Goal: Task Accomplishment & Management: Manage account settings

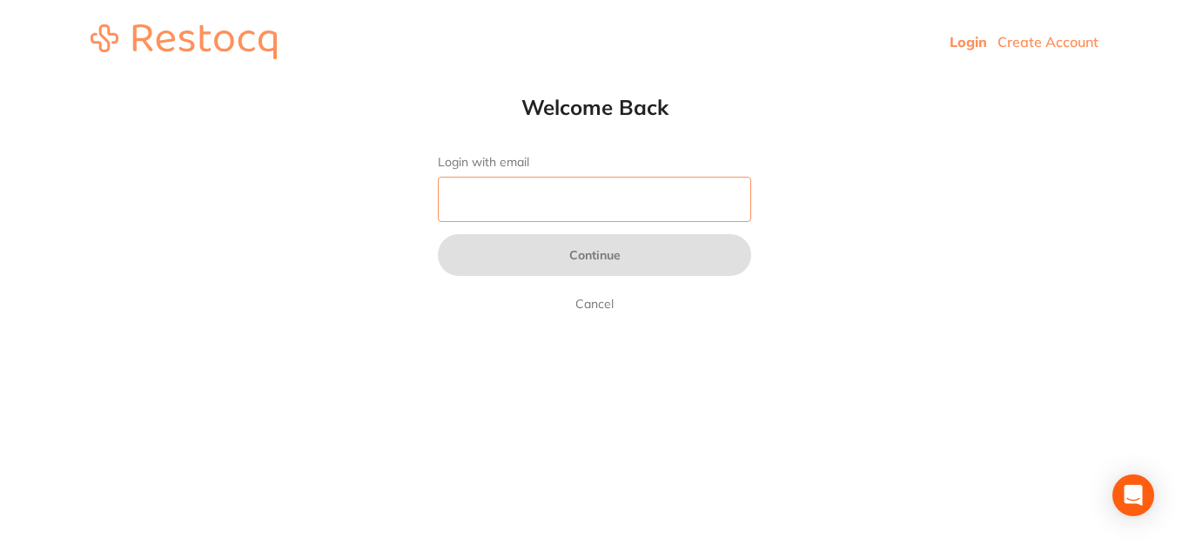
click at [526, 192] on input "Login with email" at bounding box center [594, 199] width 313 height 45
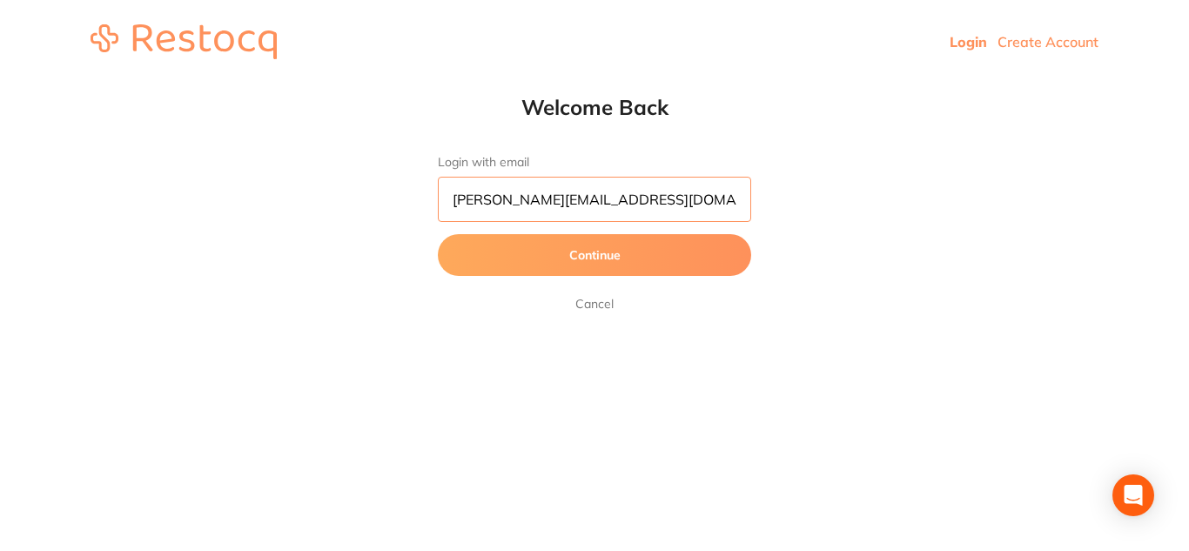
click at [508, 208] on input "[PERSON_NAME][EMAIL_ADDRESS][DOMAIN_NAME]" at bounding box center [594, 199] width 313 height 45
type input "[EMAIL_ADDRESS][DOMAIN_NAME]"
click at [634, 259] on button "Continue" at bounding box center [594, 255] width 313 height 42
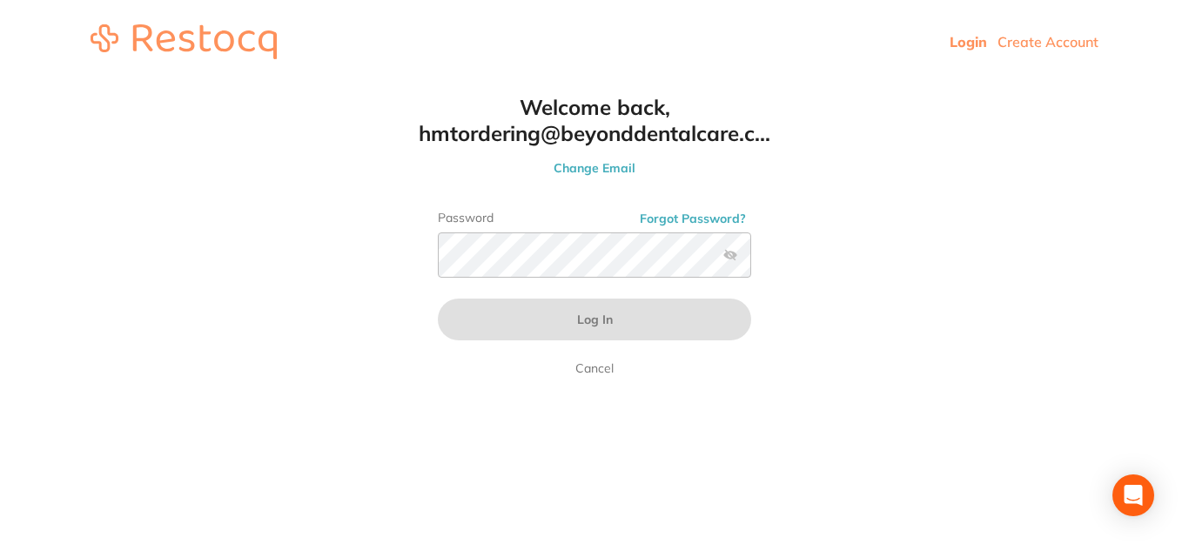
click at [737, 258] on label at bounding box center [731, 255] width 14 height 14
click at [751, 260] on input "checkbox" at bounding box center [751, 260] width 0 height 0
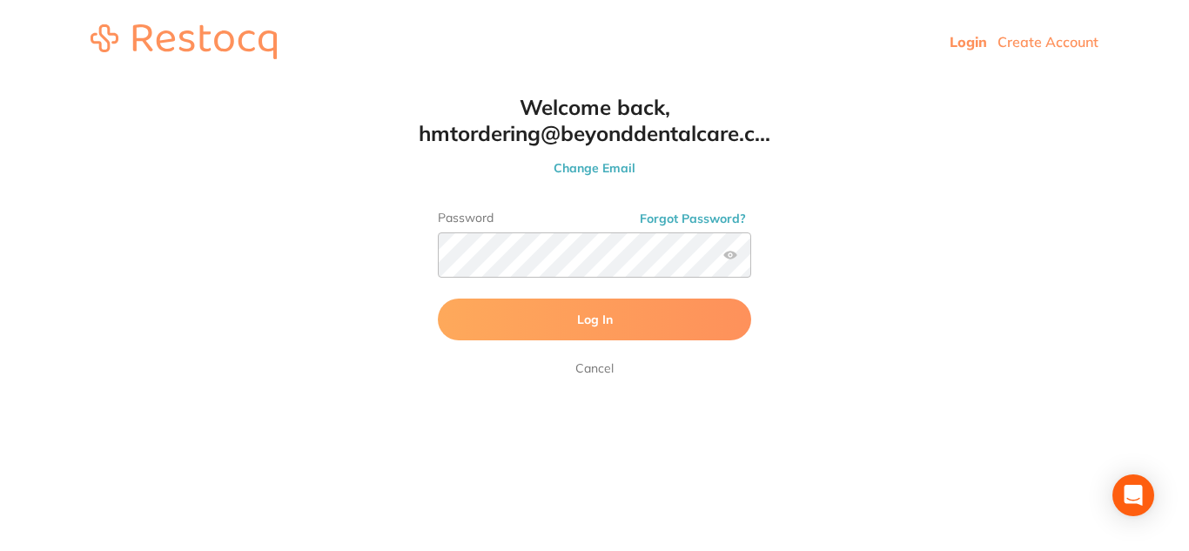
click at [611, 339] on button "Log In" at bounding box center [594, 320] width 313 height 42
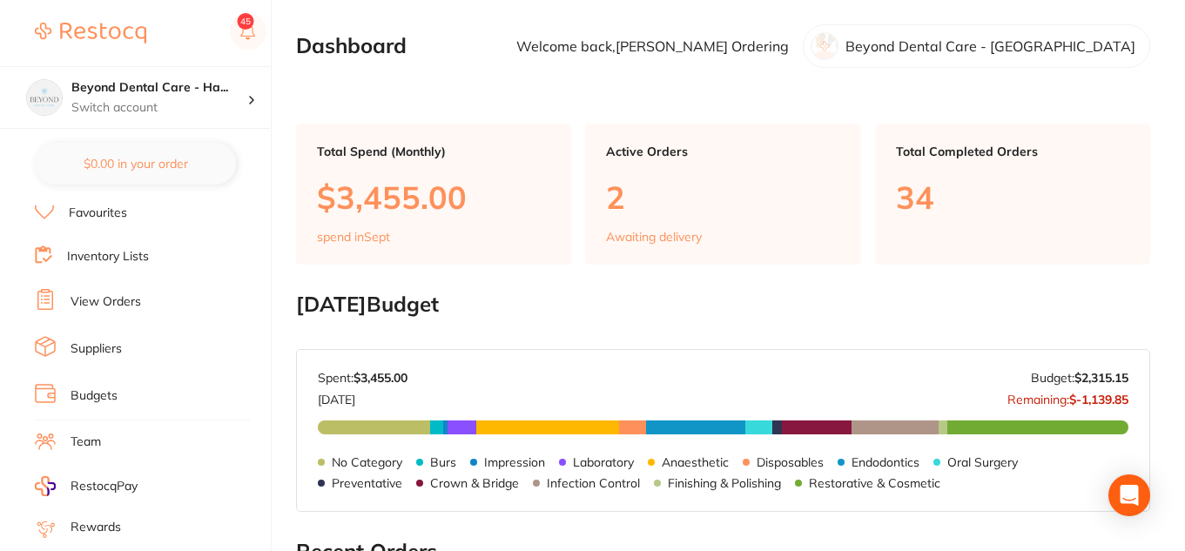
scroll to position [96, 0]
click at [130, 306] on link "View Orders" at bounding box center [106, 302] width 71 height 17
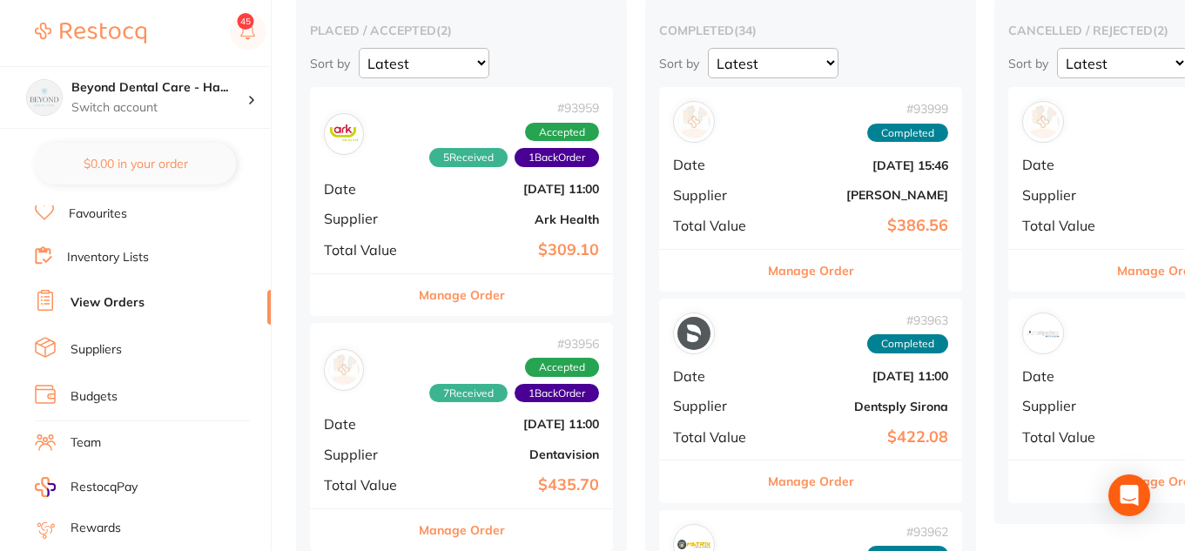
scroll to position [0, 158]
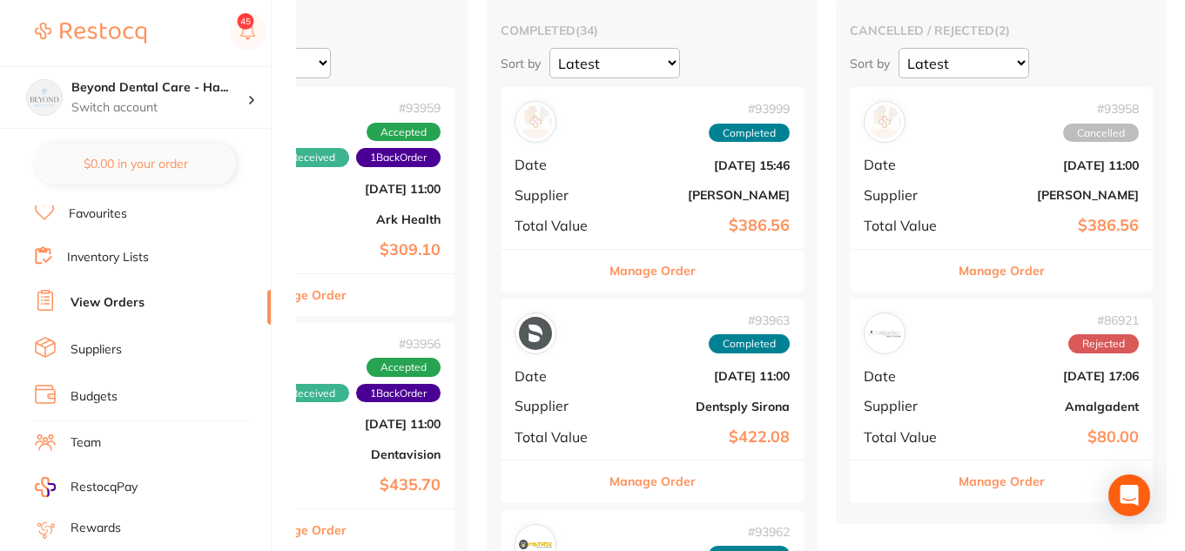
click at [505, 290] on div "Manage Order" at bounding box center [652, 270] width 303 height 43
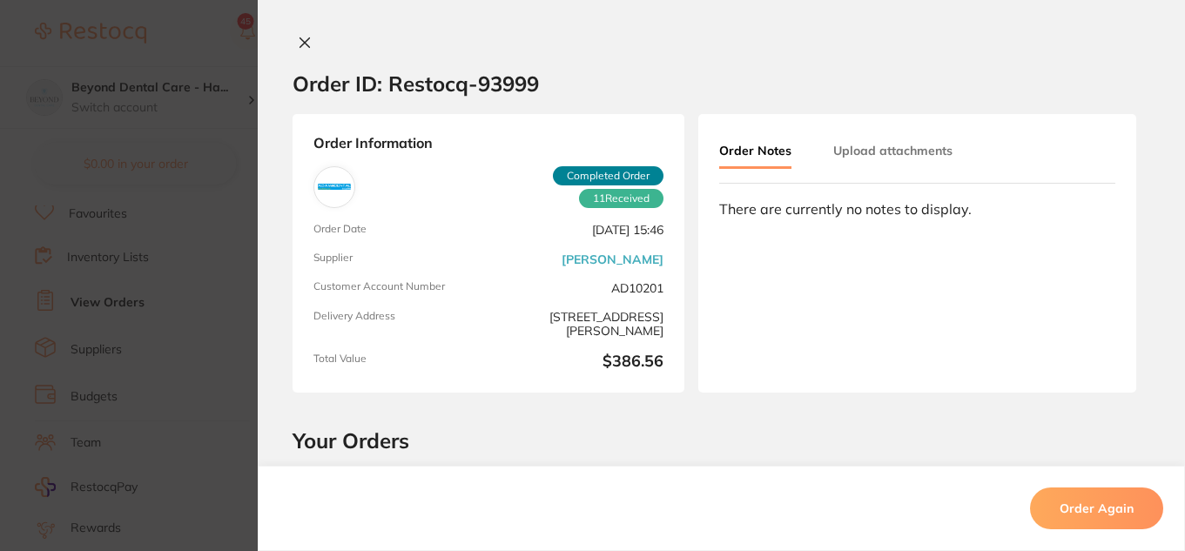
click at [301, 47] on icon at bounding box center [305, 43] width 14 height 14
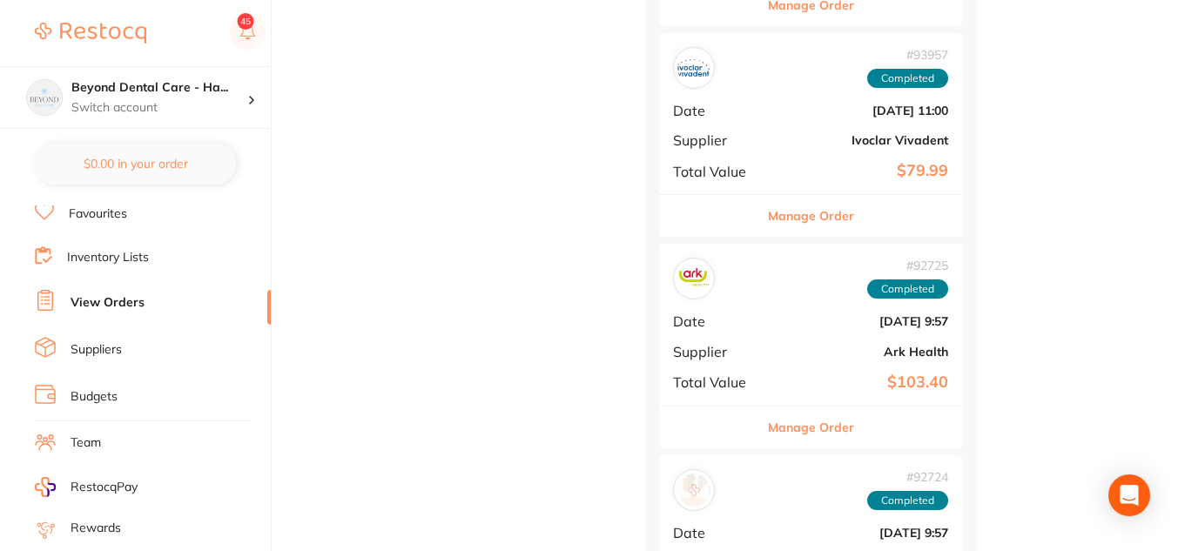
scroll to position [1058, 0]
